Goal: Task Accomplishment & Management: Manage account settings

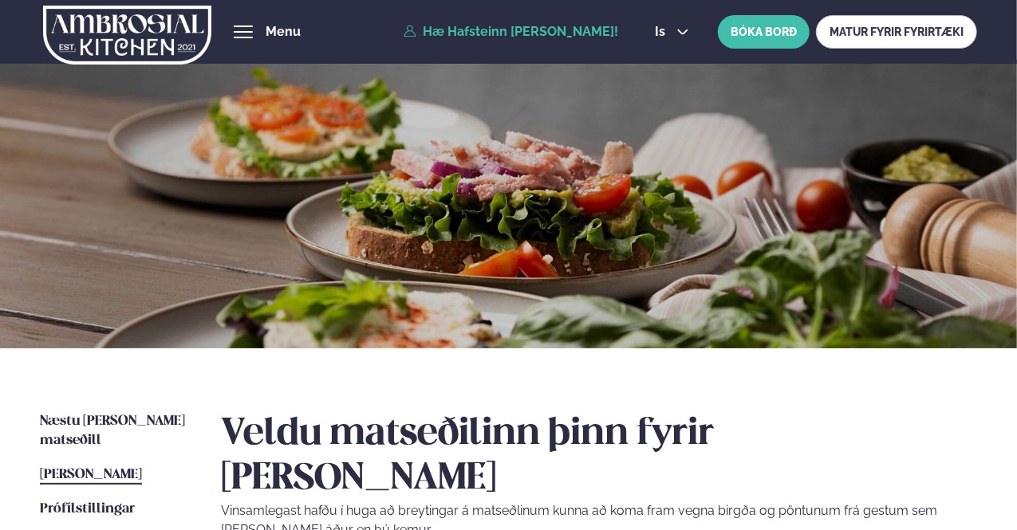
click at [114, 468] on span "[PERSON_NAME]" at bounding box center [91, 475] width 102 height 14
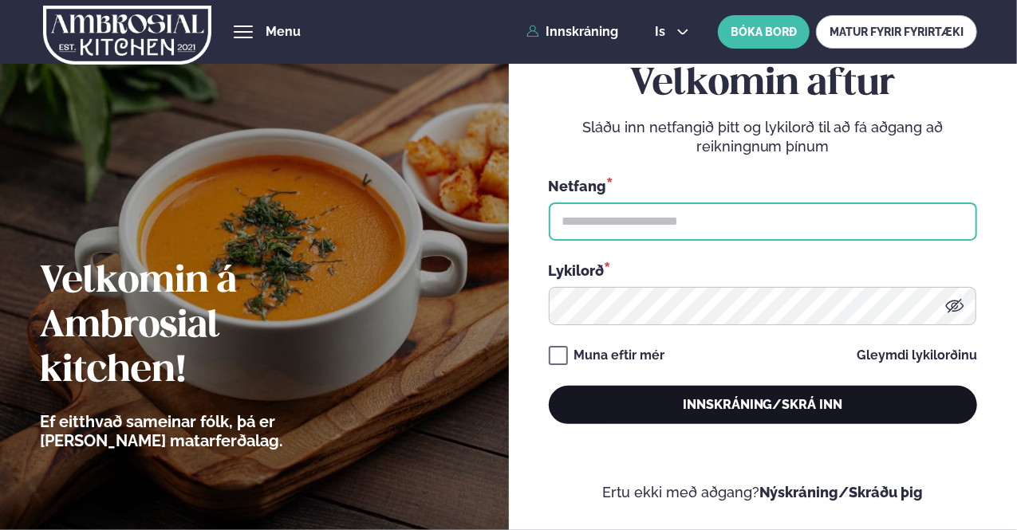
type input "**********"
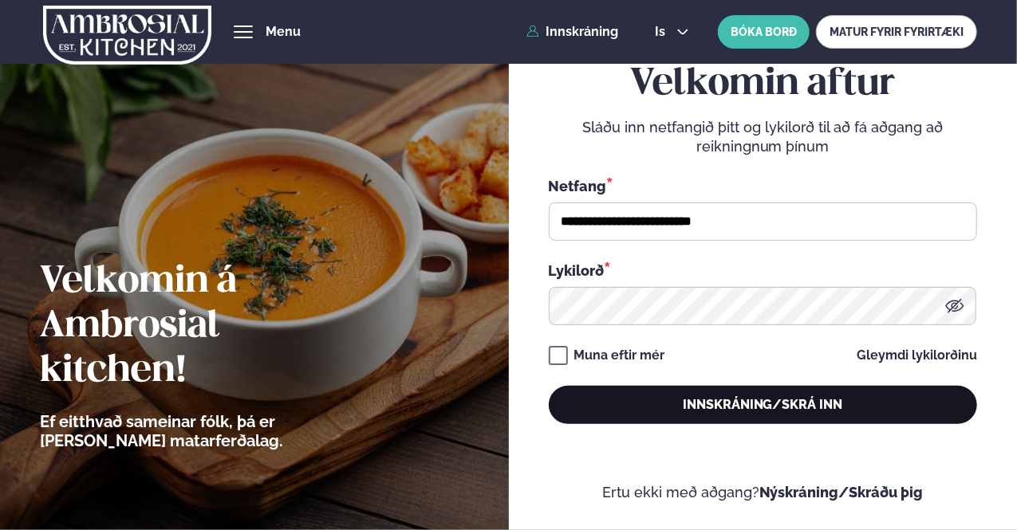
click at [804, 408] on button "Innskráning/Skrá inn" at bounding box center [763, 405] width 428 height 38
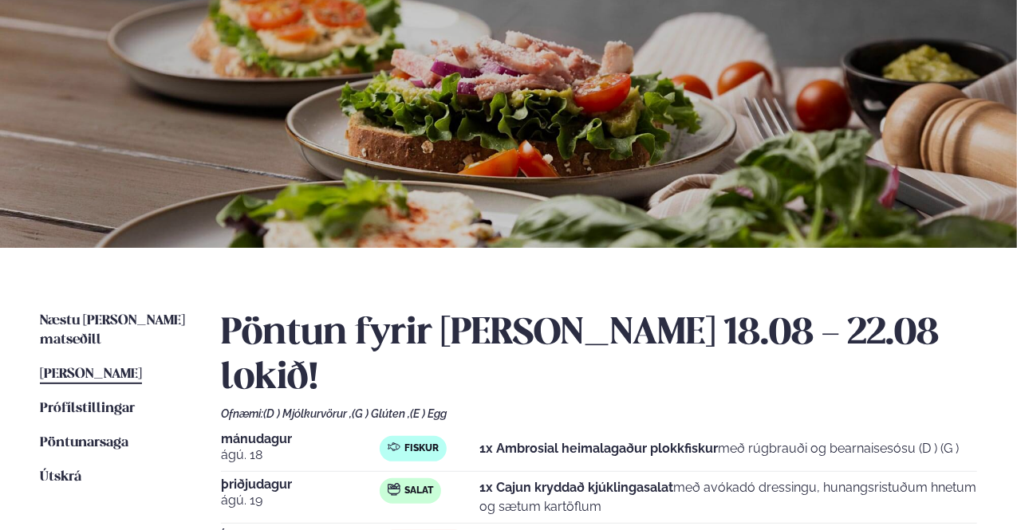
scroll to position [80, 0]
